Goal: Find specific page/section: Find specific page/section

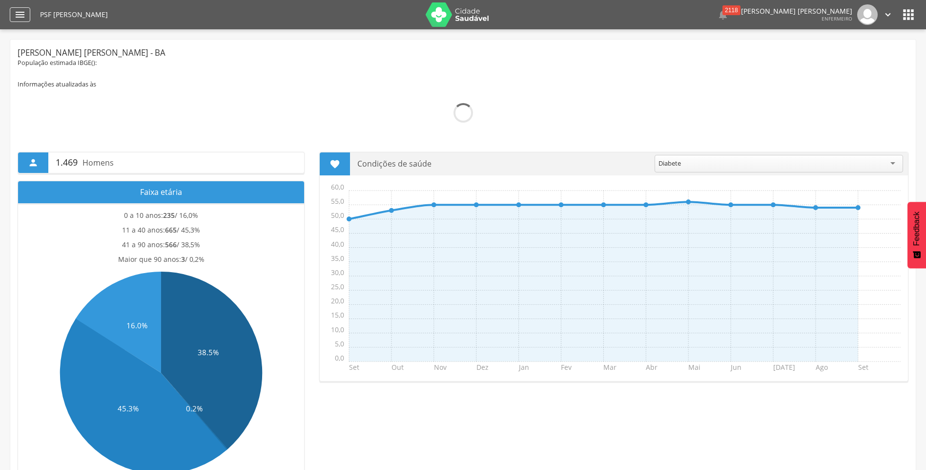
click at [17, 12] on icon "" at bounding box center [20, 15] width 12 height 12
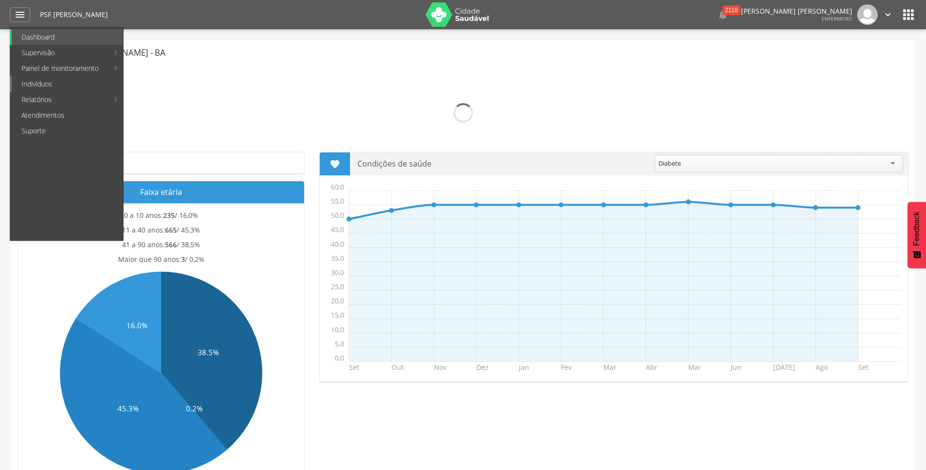
click at [43, 82] on link "Indivíduos" at bounding box center [67, 84] width 111 height 16
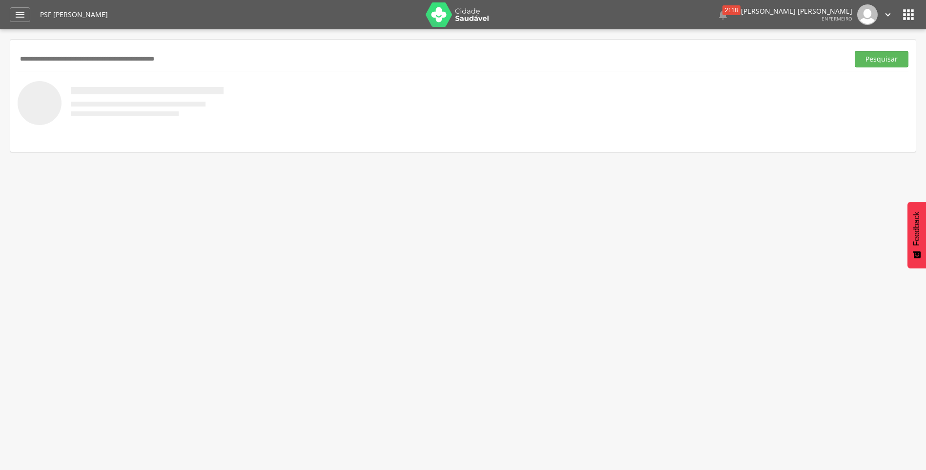
click at [41, 60] on input "text" at bounding box center [431, 59] width 827 height 17
click at [878, 60] on button "Pesquisar" at bounding box center [882, 59] width 54 height 17
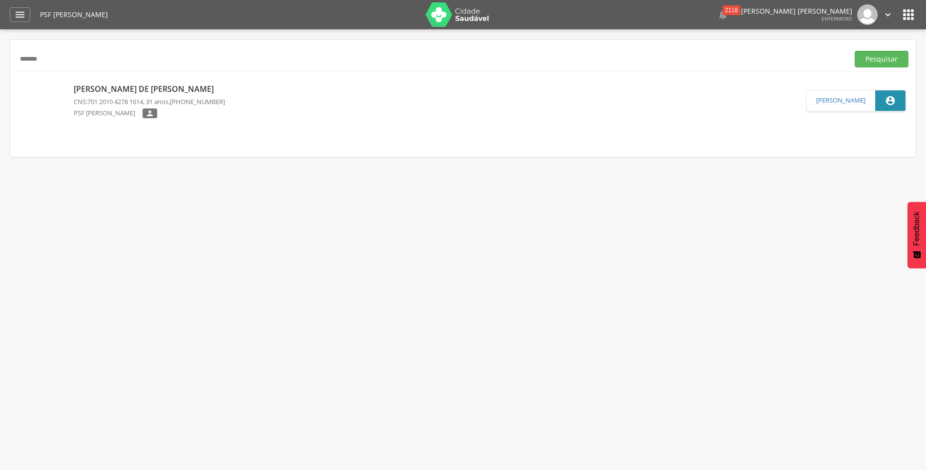
click at [42, 60] on input "*******" at bounding box center [431, 59] width 827 height 17
type input "*"
click at [855, 51] on button "Pesquisar" at bounding box center [882, 59] width 54 height 17
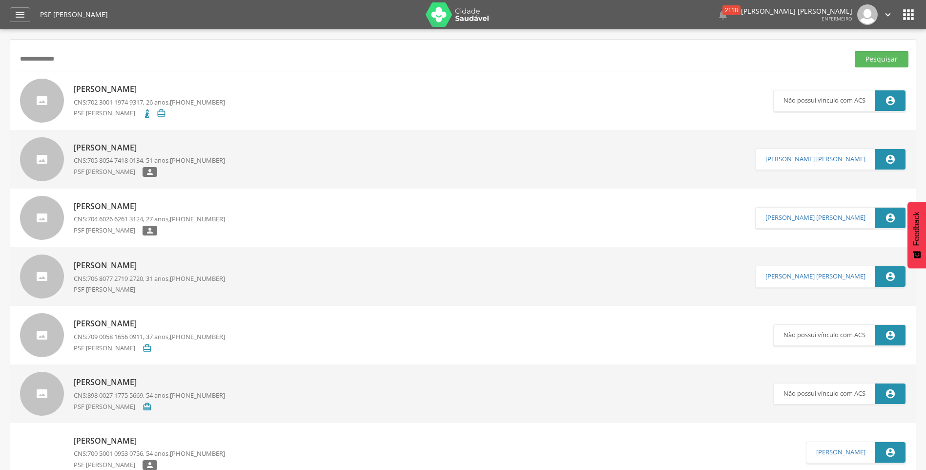
type input "**********"
click at [855, 51] on button "Pesquisar" at bounding box center [882, 59] width 54 height 17
click at [902, 11] on icon "" at bounding box center [908, 15] width 16 height 16
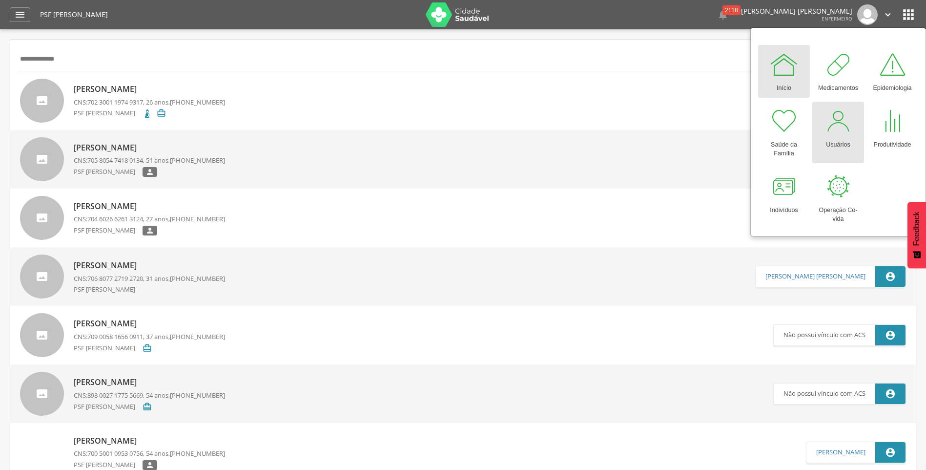
click at [835, 139] on div "Usuários" at bounding box center [838, 143] width 24 height 14
